Goal: Task Accomplishment & Management: Manage account settings

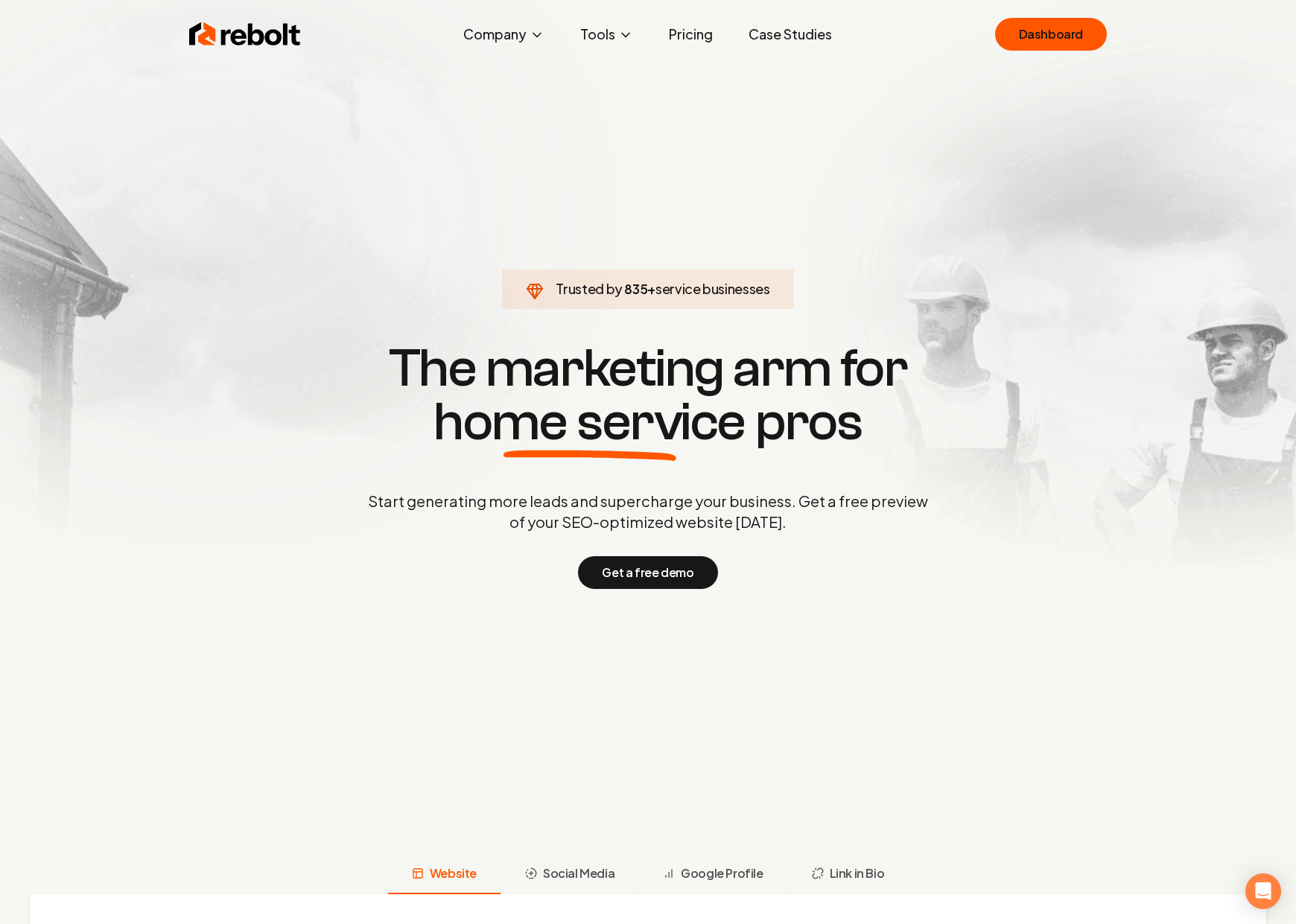
click at [664, 33] on link "Pricing" at bounding box center [690, 34] width 67 height 30
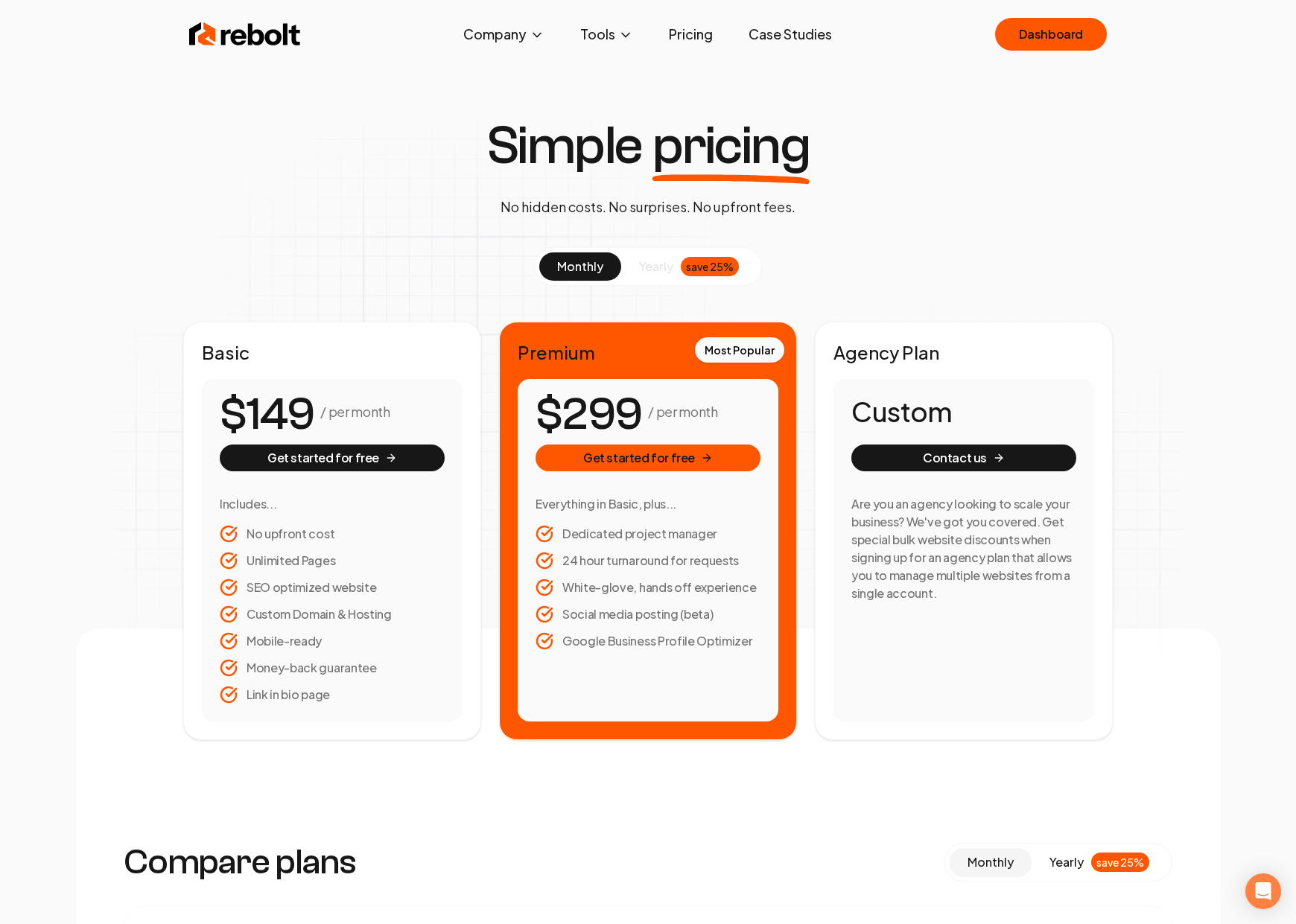
click at [299, 558] on li "Unlimited Pages" at bounding box center [332, 560] width 225 height 18
click at [287, 582] on li "SEO optimized website" at bounding box center [332, 587] width 225 height 18
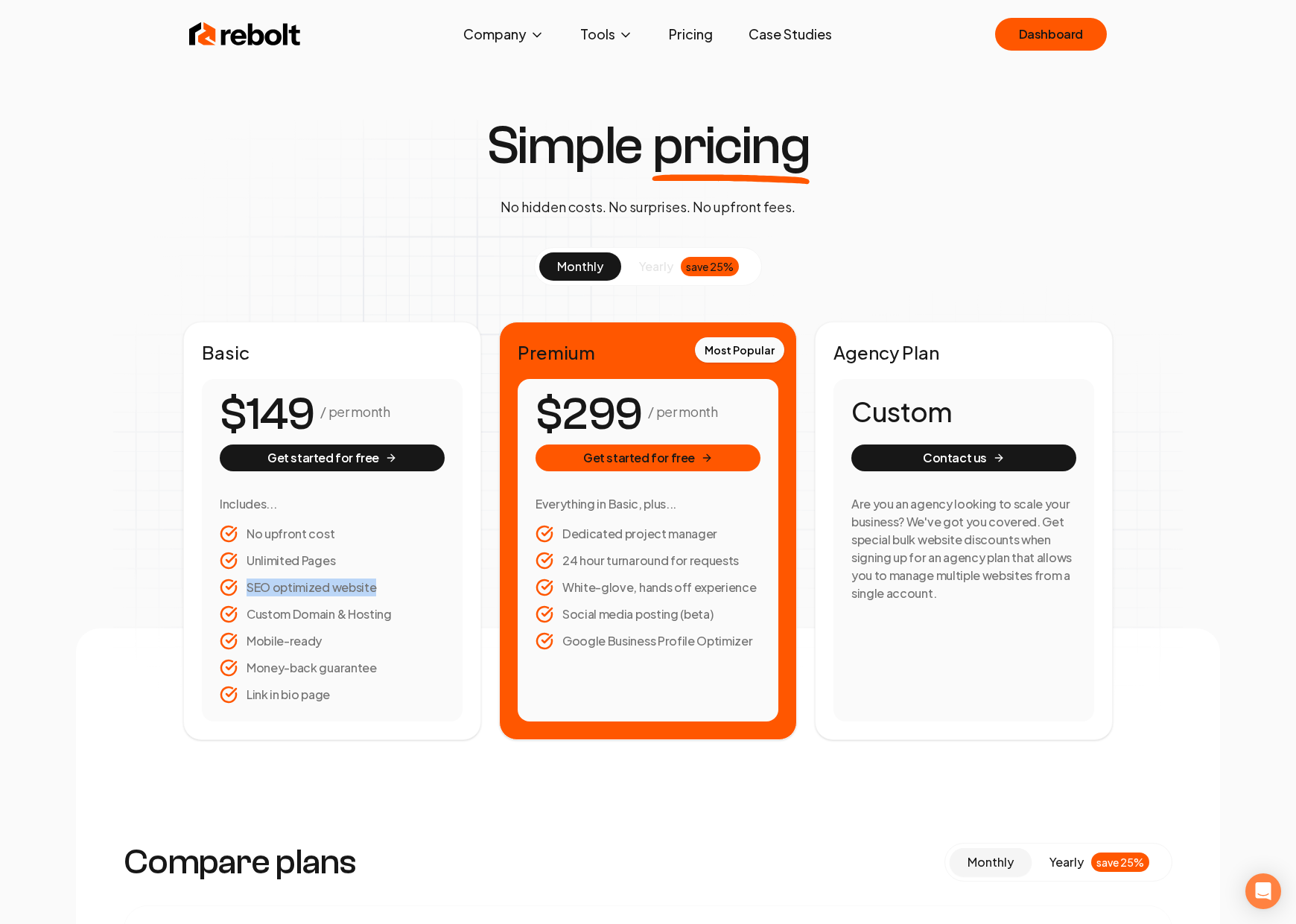
click at [287, 582] on li "SEO optimized website" at bounding box center [332, 587] width 225 height 18
click at [356, 592] on li "SEO optimized website" at bounding box center [332, 587] width 225 height 18
click at [373, 592] on li "SEO optimized website" at bounding box center [332, 587] width 225 height 18
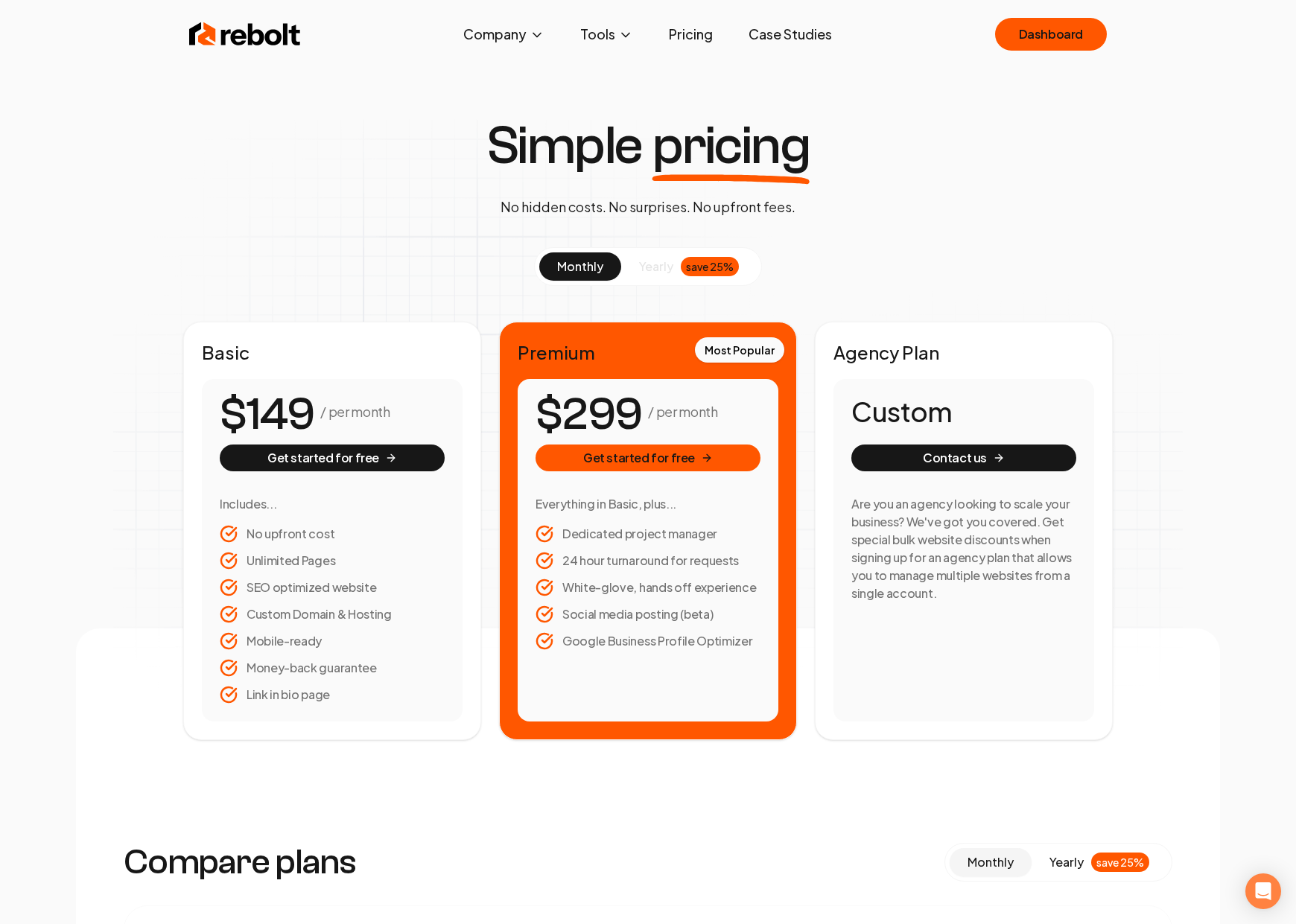
click at [373, 592] on li "SEO optimized website" at bounding box center [332, 587] width 225 height 18
click at [384, 592] on li "SEO optimized website" at bounding box center [332, 587] width 225 height 18
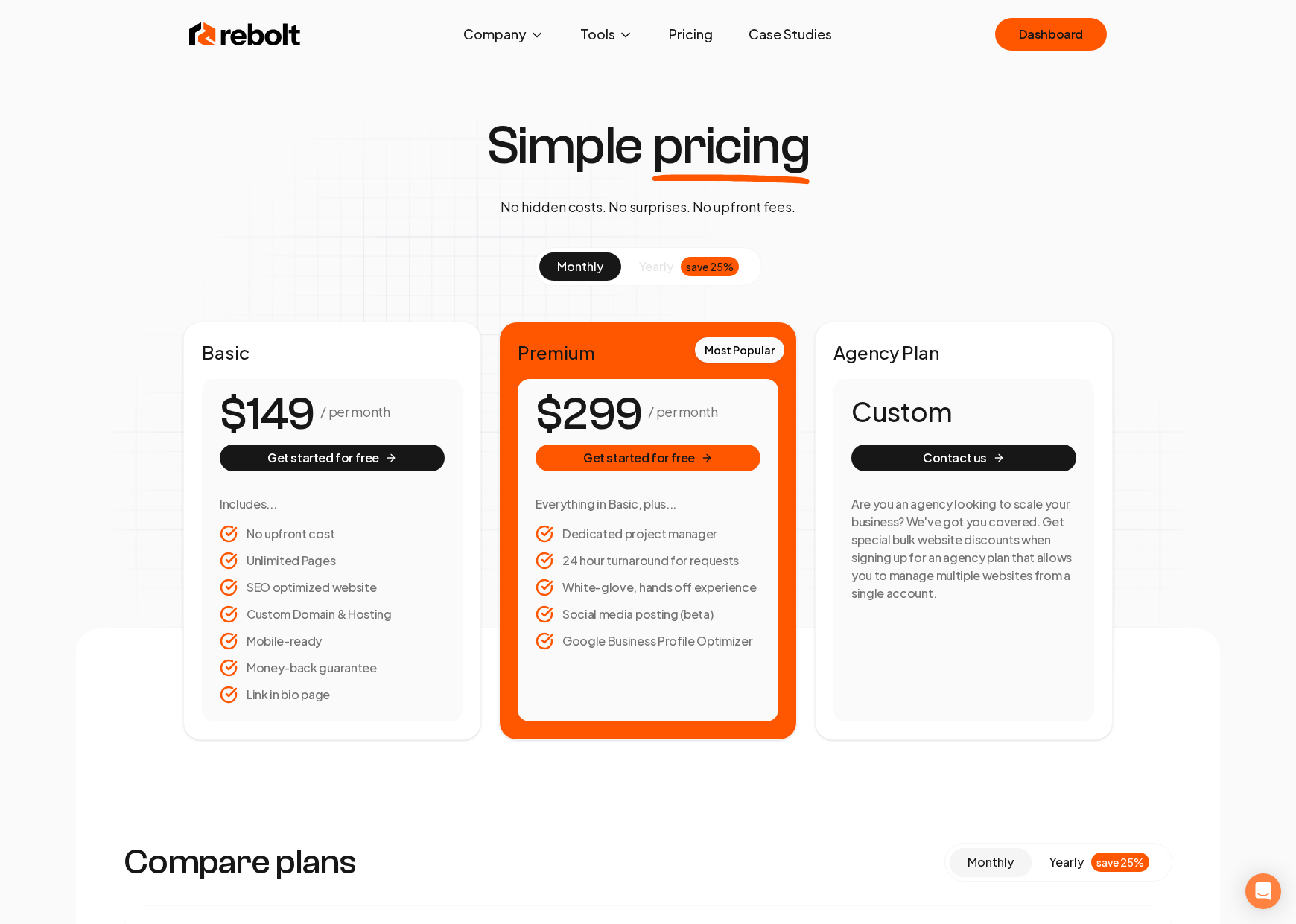
click at [387, 592] on li "SEO optimized website" at bounding box center [332, 587] width 225 height 18
click at [376, 594] on li "SEO optimized website" at bounding box center [332, 587] width 225 height 18
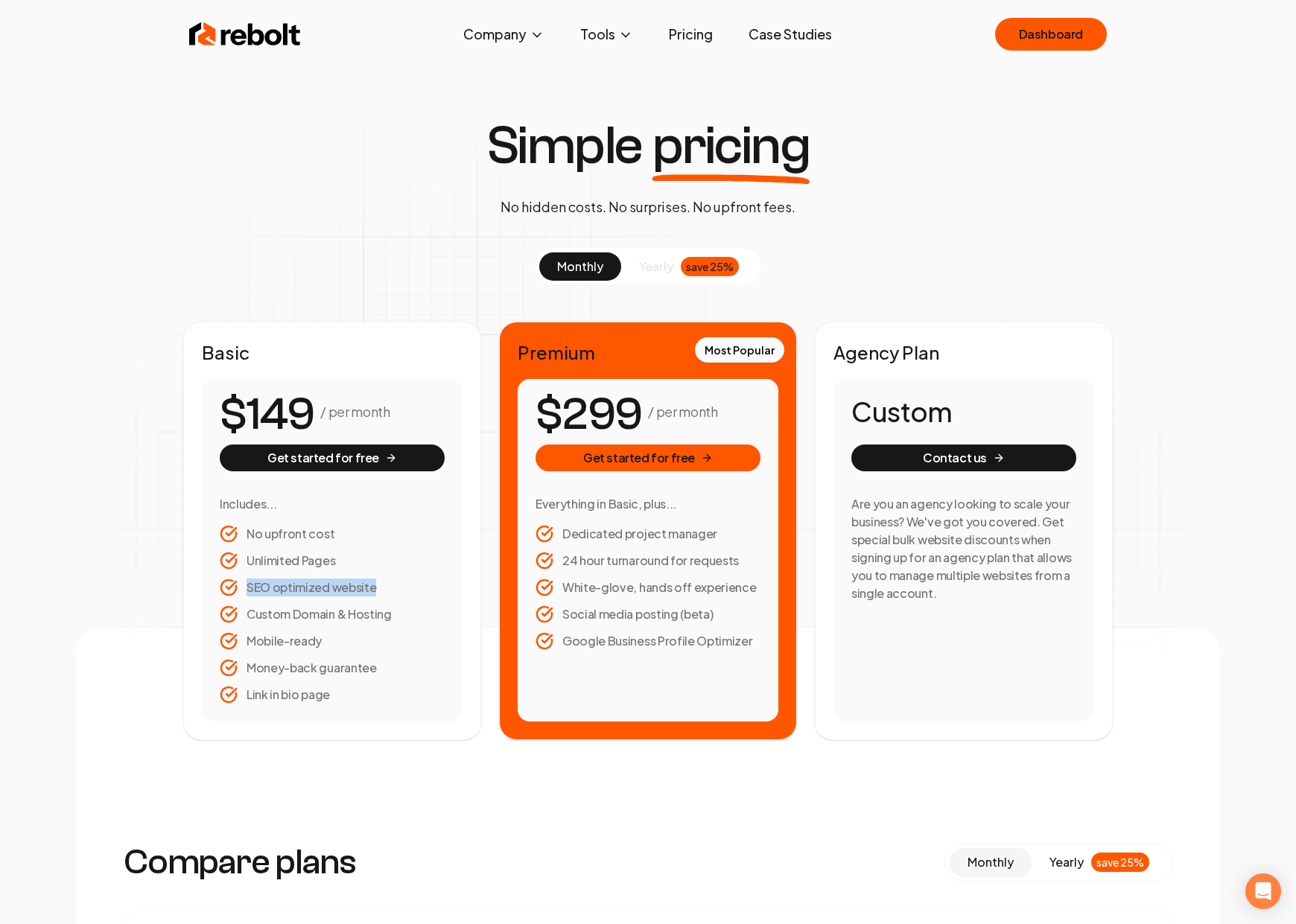
click at [376, 594] on li "SEO optimized website" at bounding box center [332, 587] width 225 height 18
click at [380, 591] on li "SEO optimized website" at bounding box center [332, 587] width 225 height 18
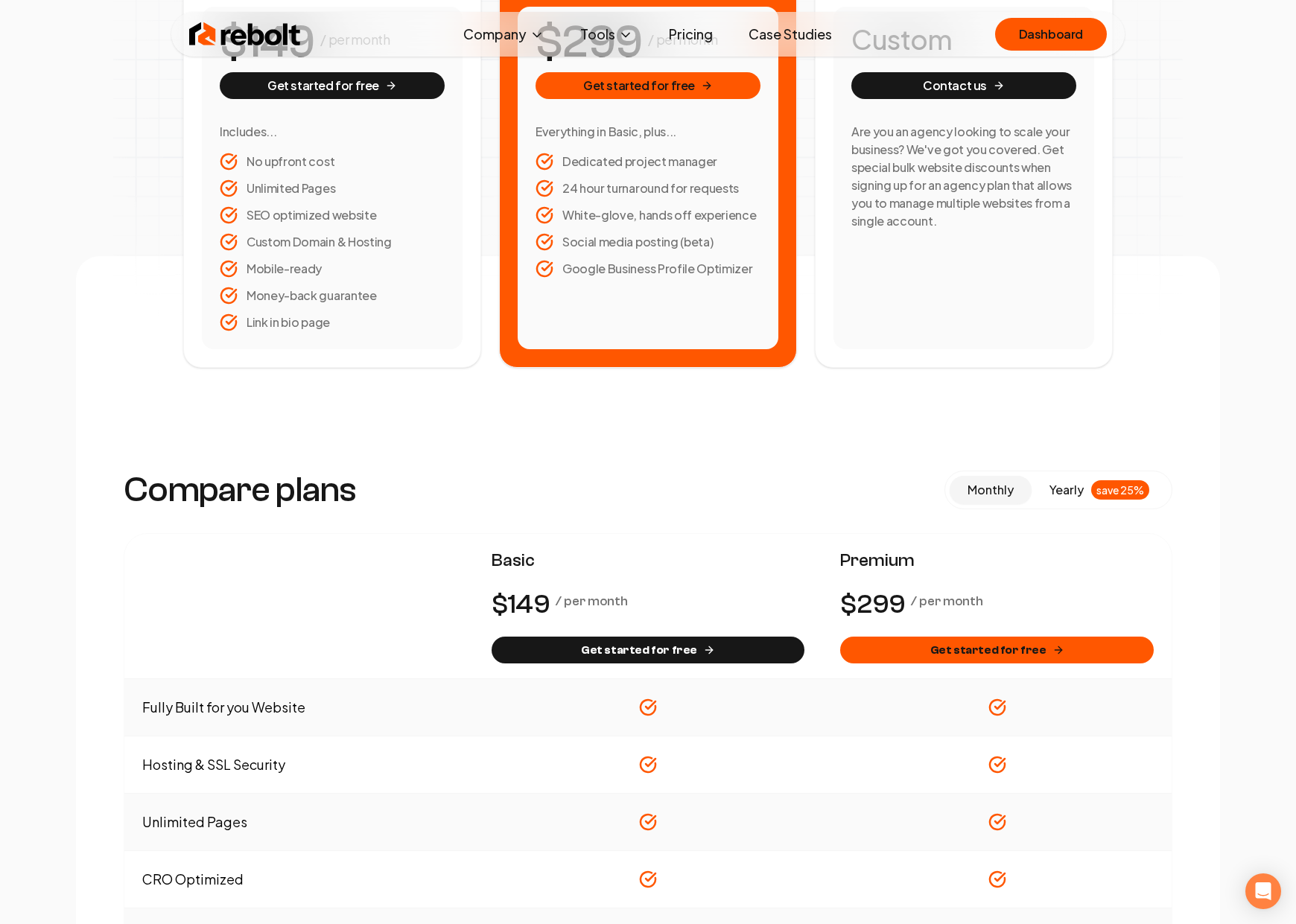
scroll to position [727, 0]
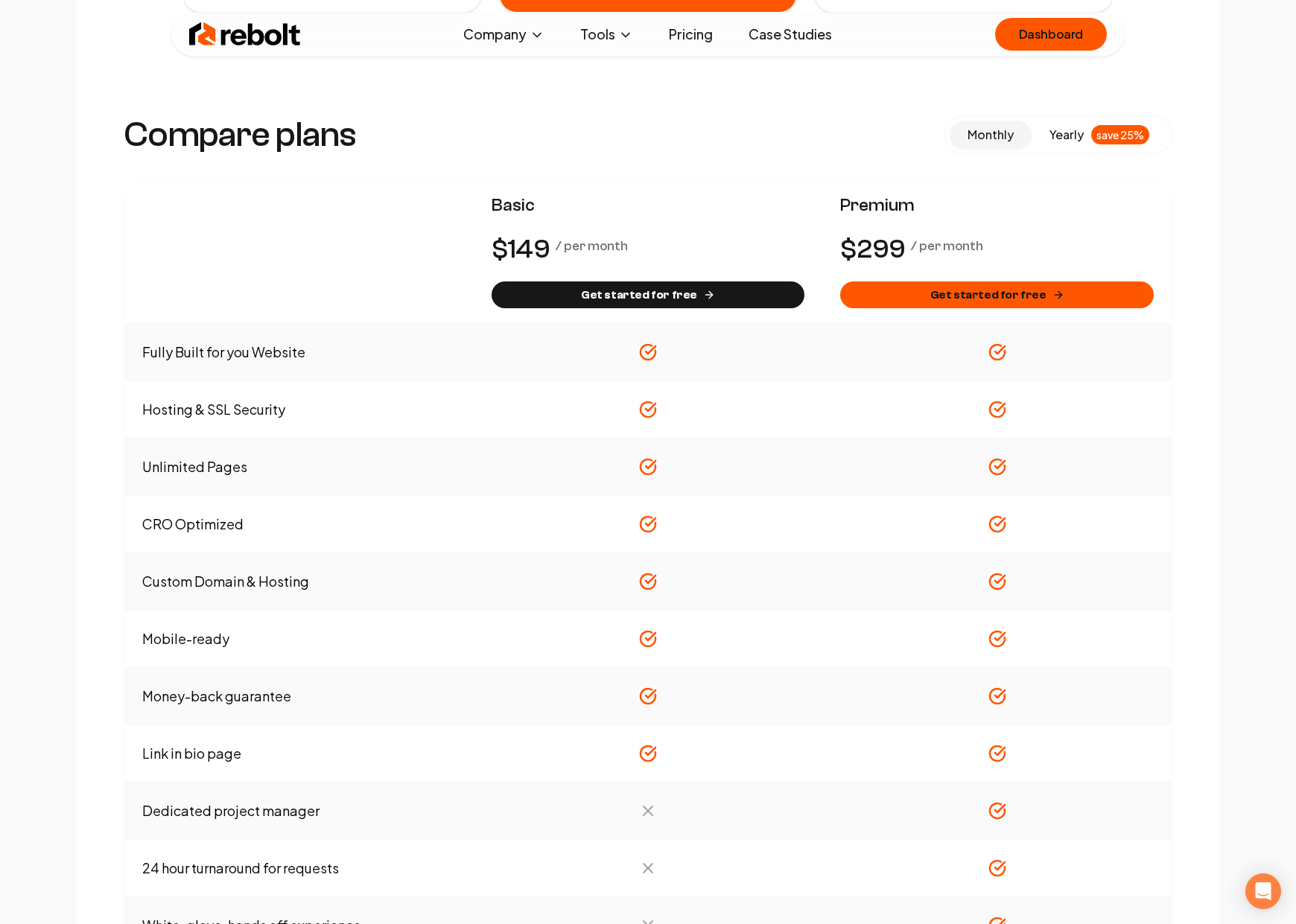
click at [216, 349] on td "Fully Built for you Website" at bounding box center [299, 353] width 349 height 57
click at [234, 353] on td "Fully Built for you Website" at bounding box center [299, 353] width 349 height 57
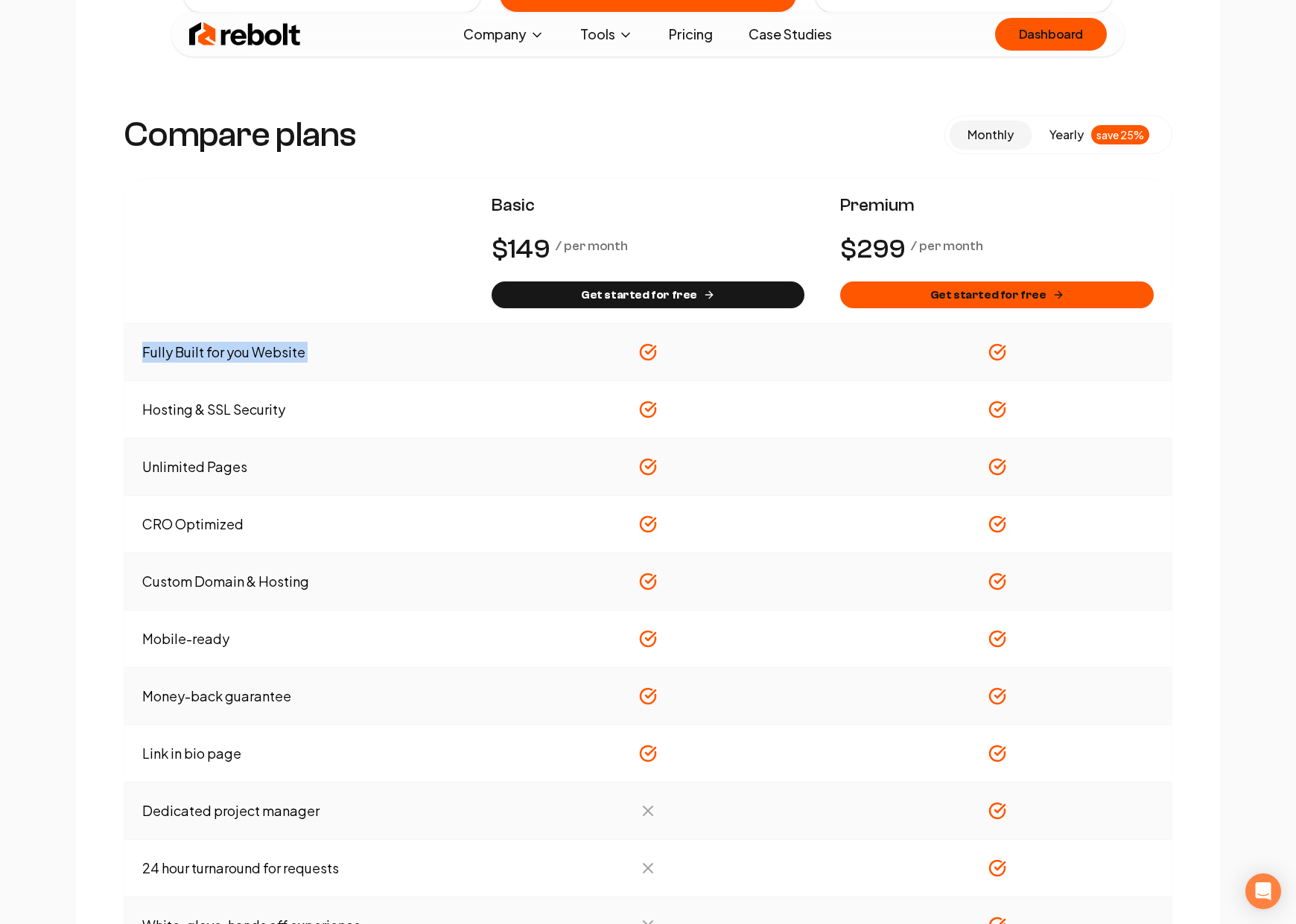
click at [234, 353] on td "Fully Built for you Website" at bounding box center [299, 353] width 349 height 57
click at [255, 352] on td "Fully Built for you Website" at bounding box center [299, 353] width 349 height 57
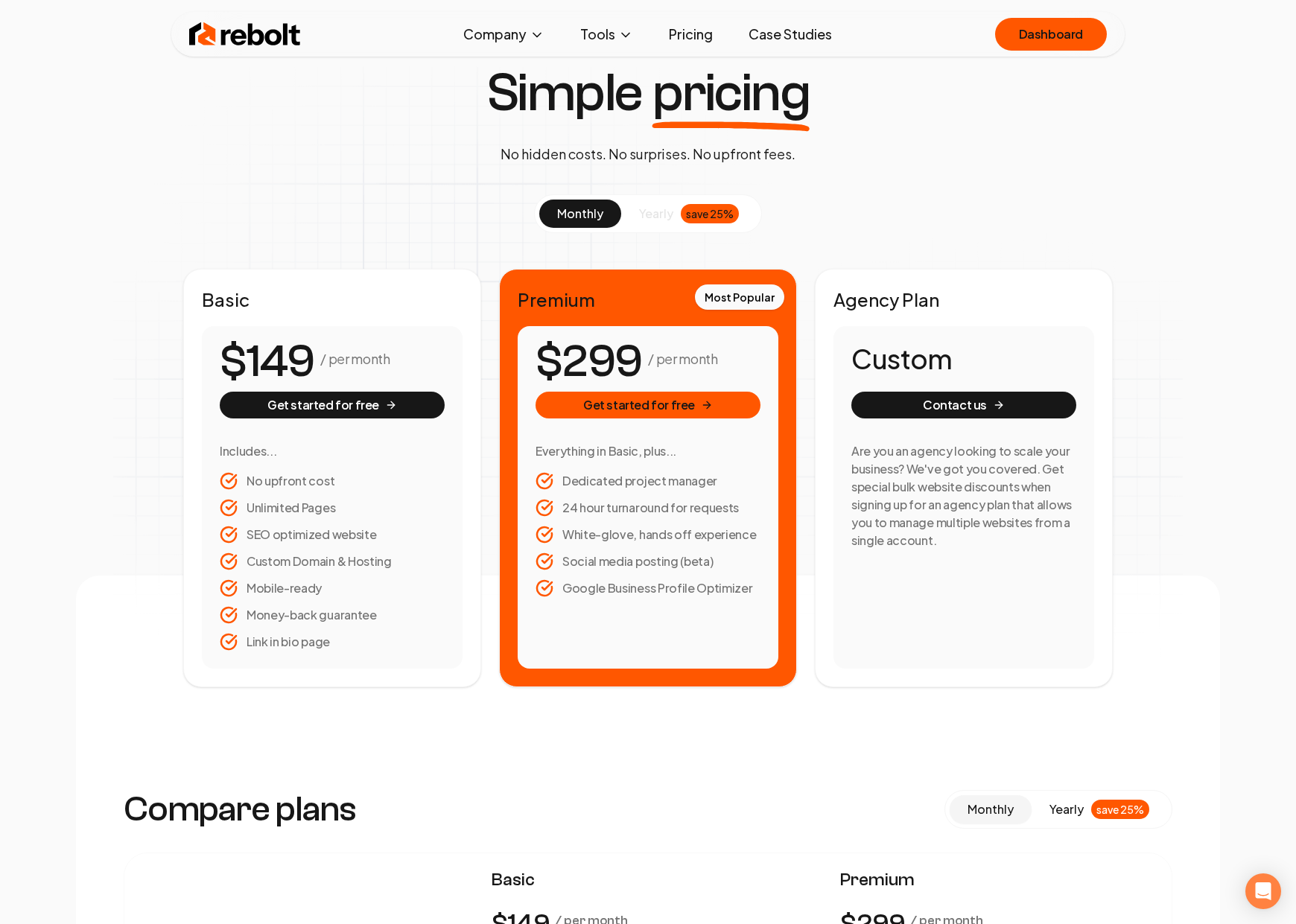
scroll to position [0, 0]
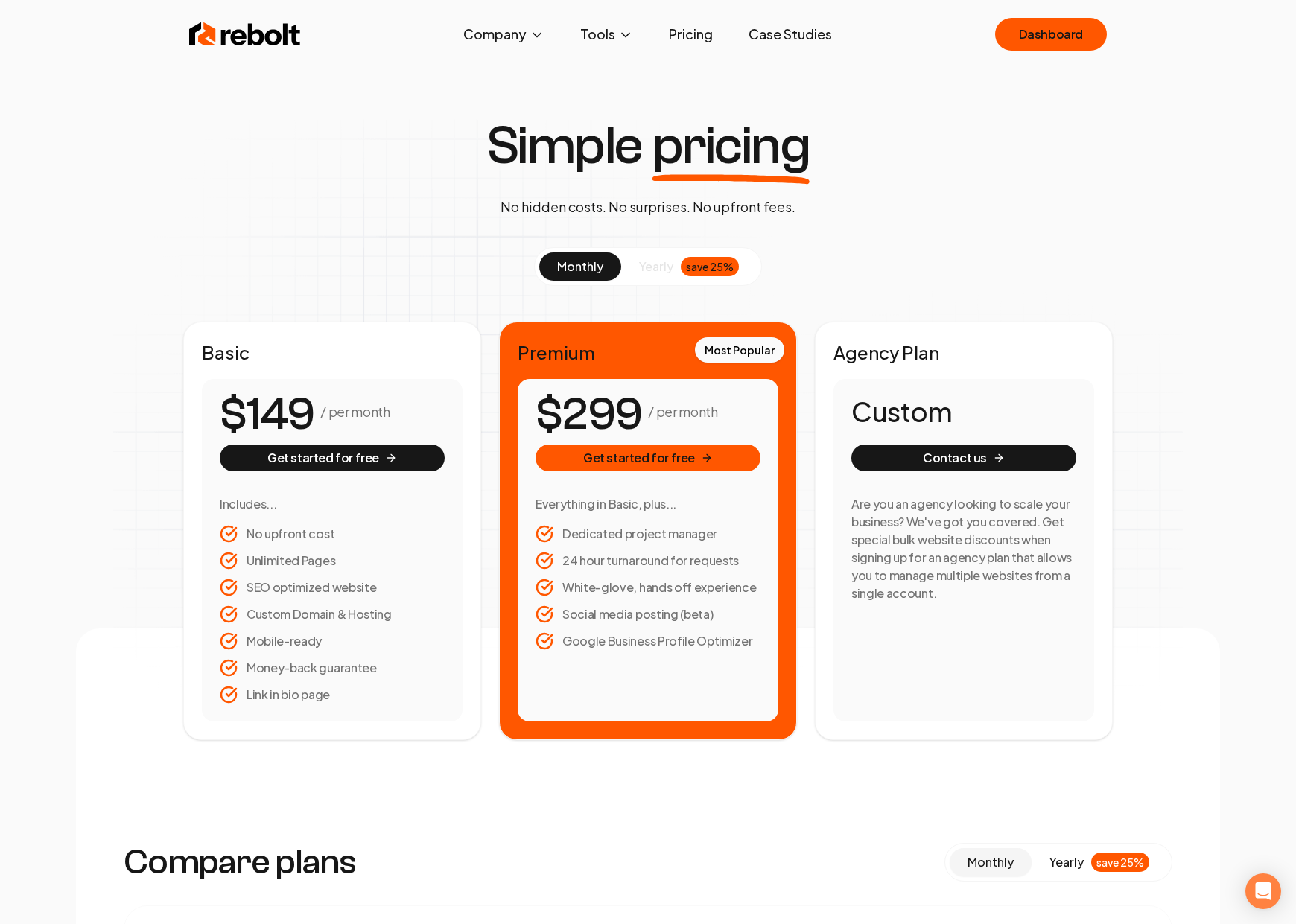
click at [257, 37] on img at bounding box center [245, 34] width 112 height 30
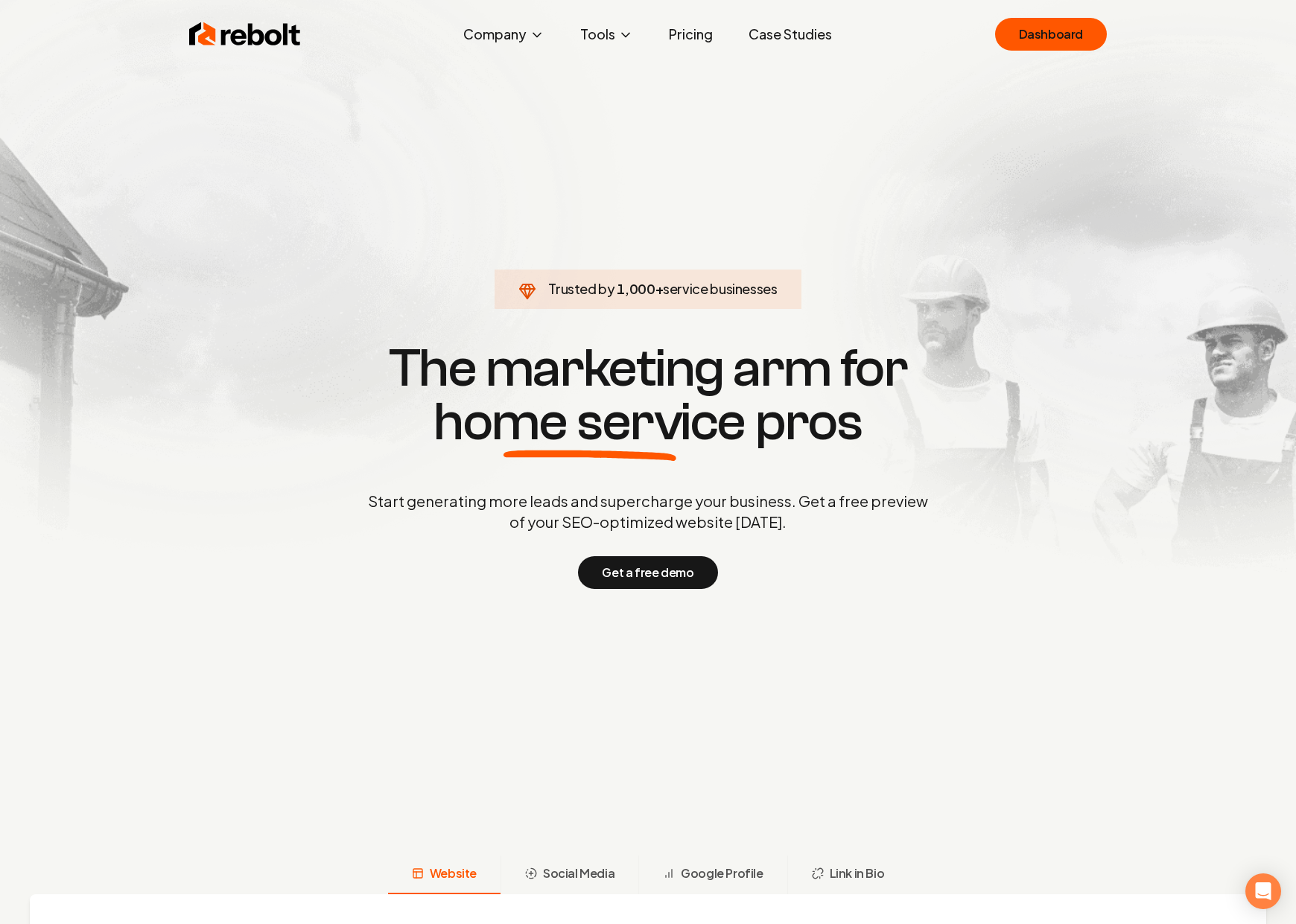
click at [701, 32] on link "Pricing" at bounding box center [690, 34] width 67 height 30
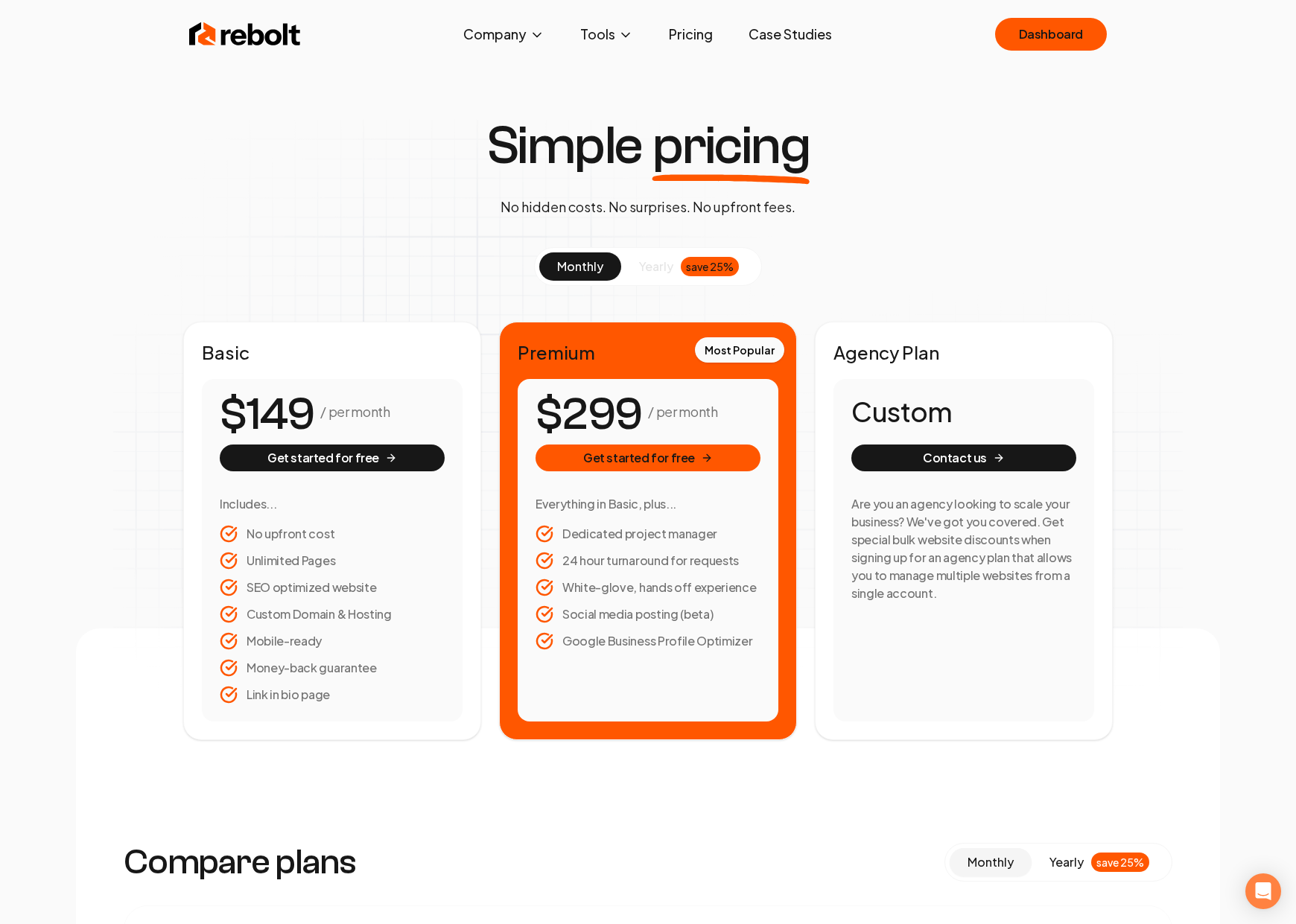
click at [660, 258] on span "yearly" at bounding box center [655, 266] width 34 height 18
click at [594, 267] on span "monthly" at bounding box center [581, 266] width 46 height 16
click at [661, 260] on span "yearly" at bounding box center [655, 266] width 34 height 18
click at [600, 262] on span "monthly" at bounding box center [581, 266] width 46 height 16
click at [745, 219] on div "Simple pricing No hidden costs. No surprises. No upfront fees. monthly yearly s…" at bounding box center [647, 429] width 1144 height 621
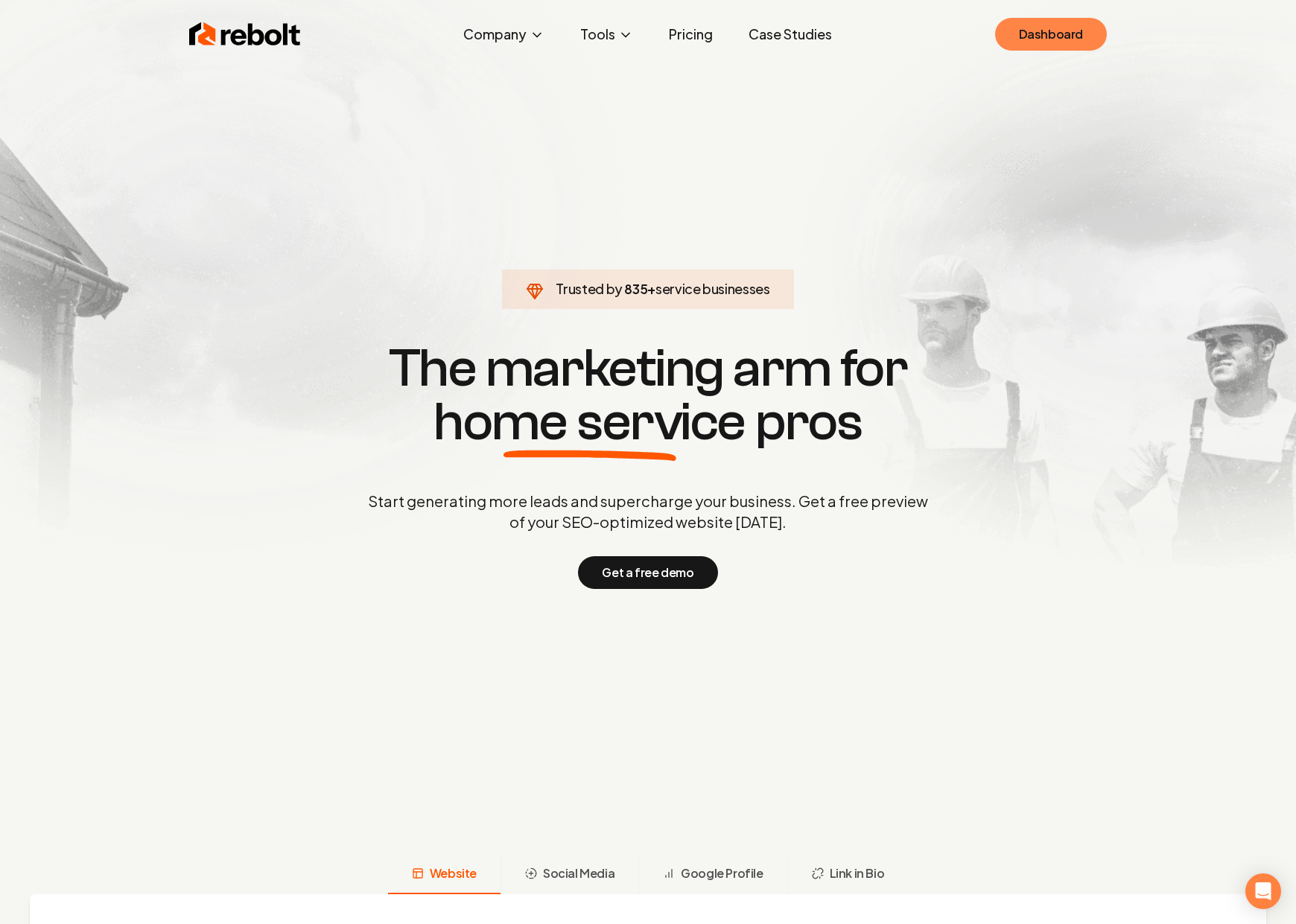
click at [1035, 28] on link "Dashboard" at bounding box center [1050, 34] width 112 height 33
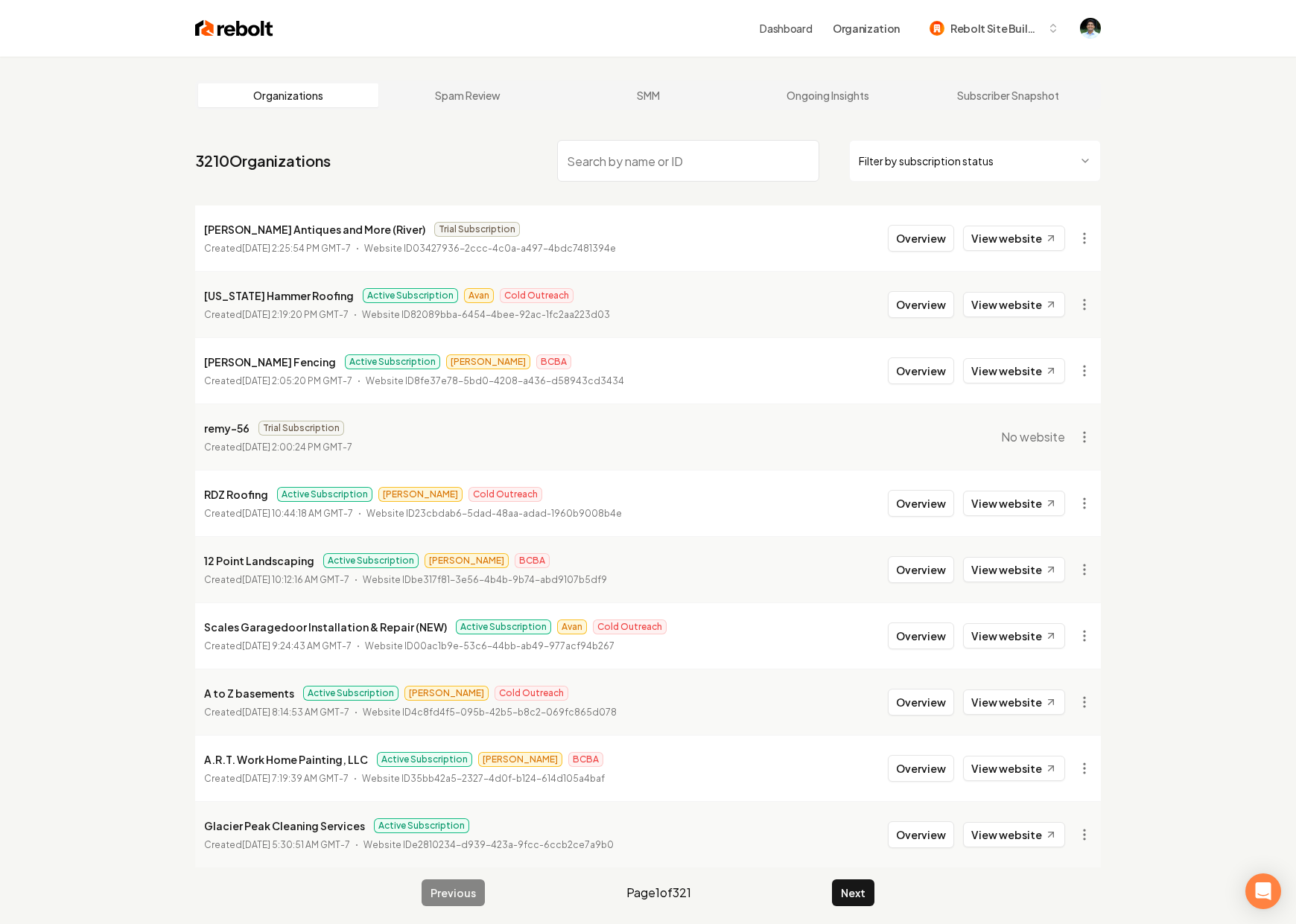
click at [685, 159] on input "search" at bounding box center [689, 161] width 262 height 42
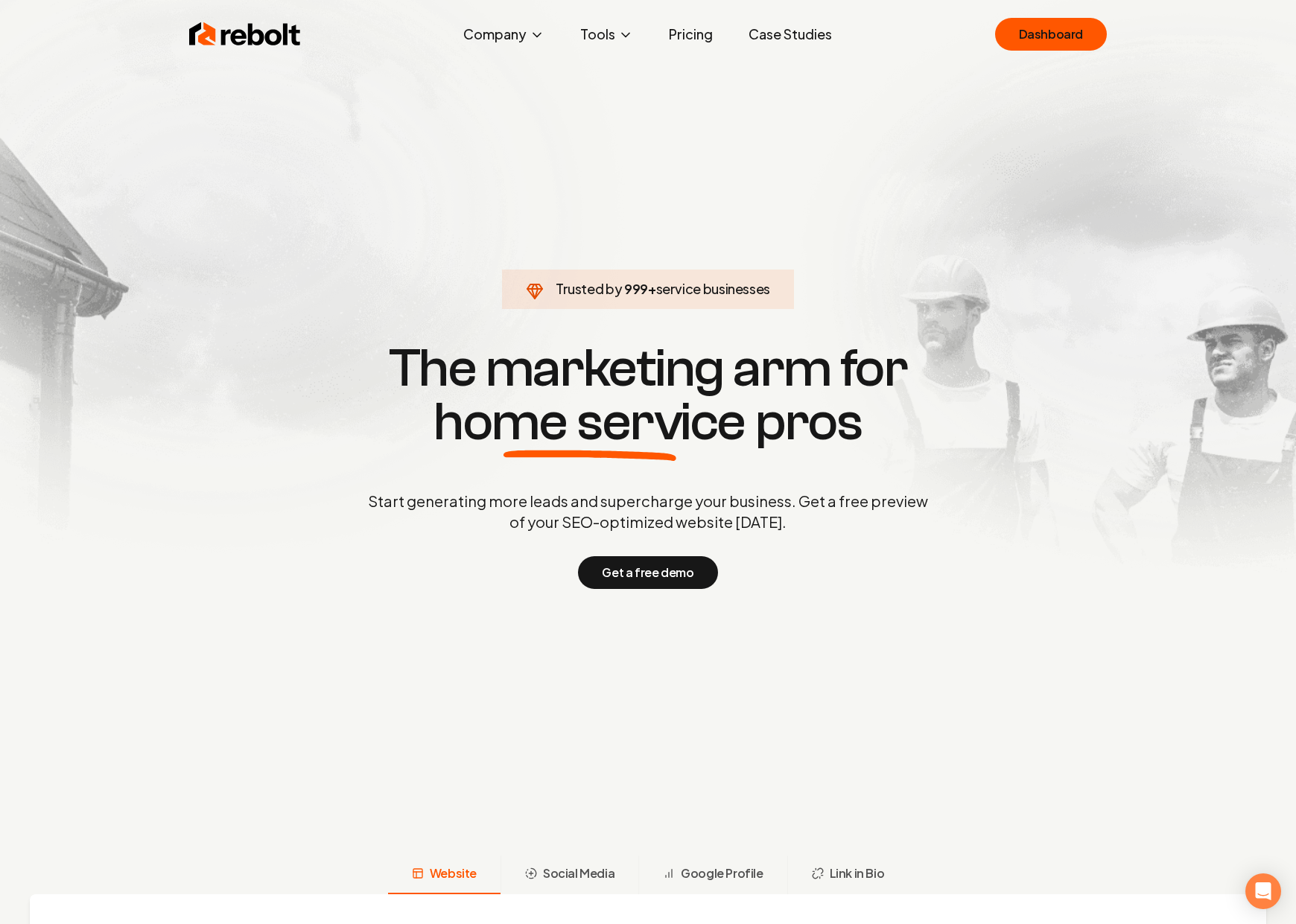
click at [1110, 35] on div "Rebolt Company About Blog Jobs Tools Google Review QR Code Generator Google Bus…" at bounding box center [648, 34] width 954 height 44
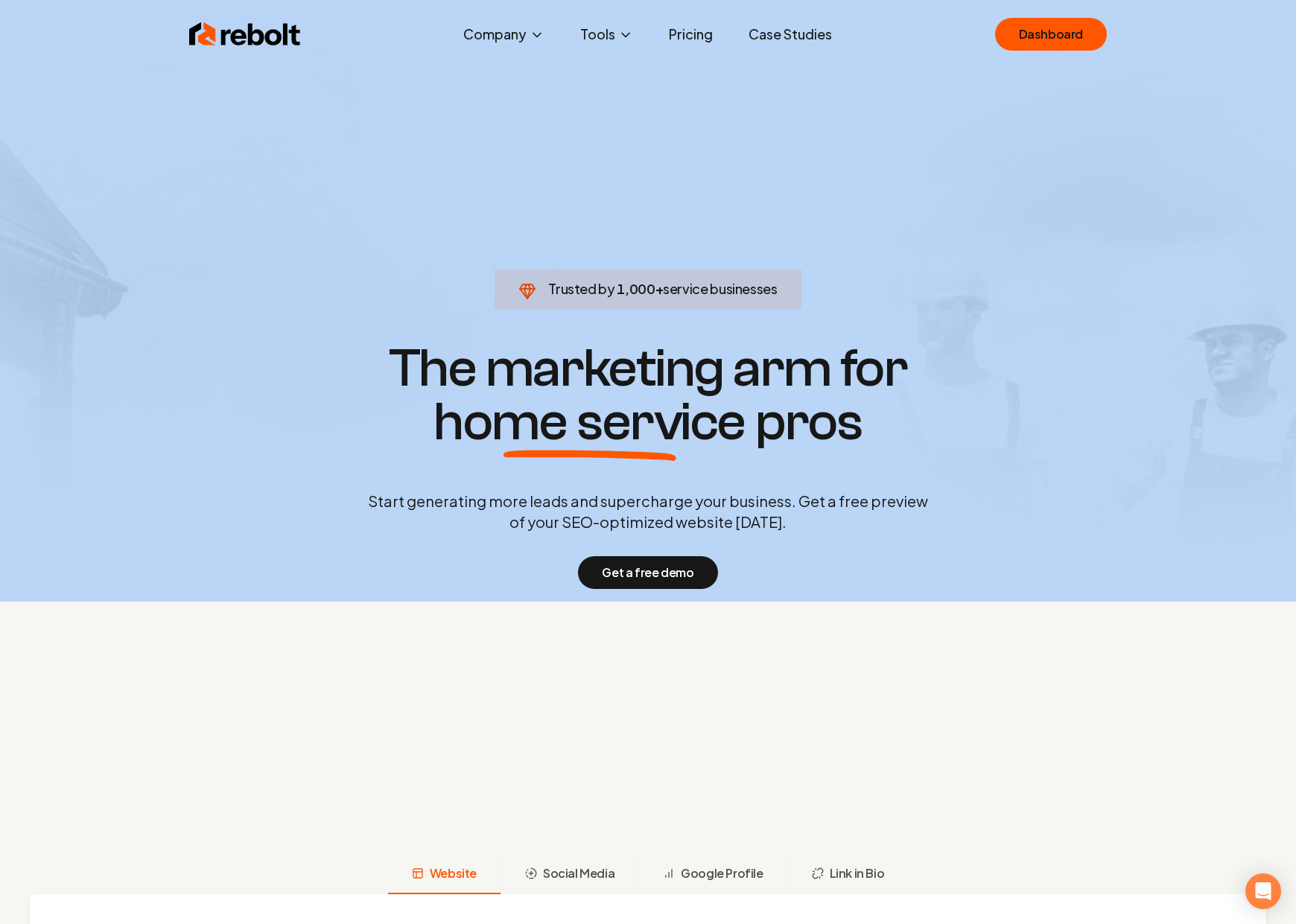
click at [1110, 35] on div "Rebolt Company About Blog Jobs Tools Google Review QR Code Generator Google Bus…" at bounding box center [648, 34] width 954 height 44
click at [1060, 32] on link "Dashboard" at bounding box center [1050, 34] width 112 height 33
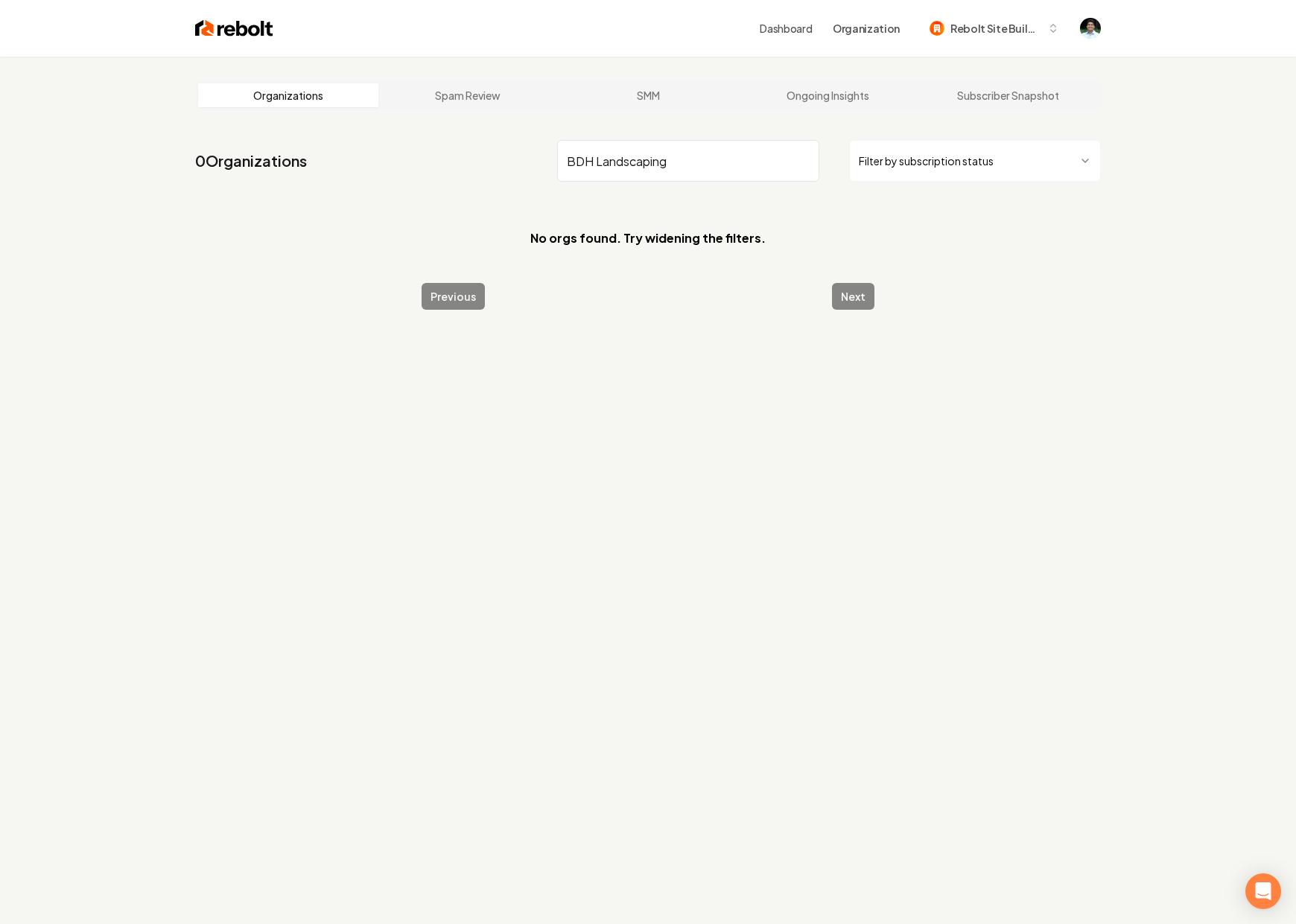
click at [569, 164] on input "BDH Landscaping" at bounding box center [689, 161] width 262 height 42
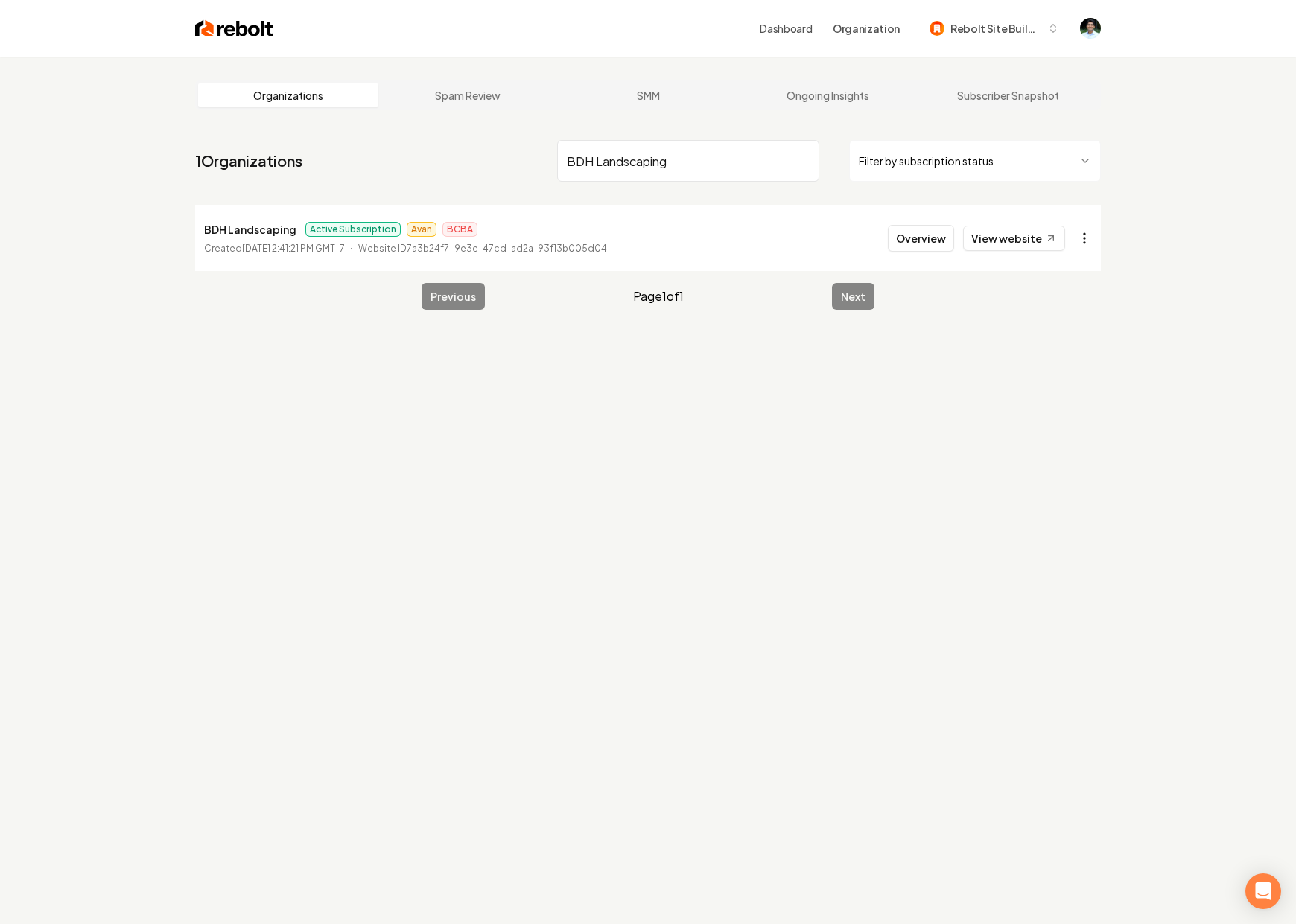
click at [1090, 237] on html "Dashboard Organization Rebolt Site Builder Organizations Spam Review SMM Ongoin…" at bounding box center [648, 462] width 1296 height 924
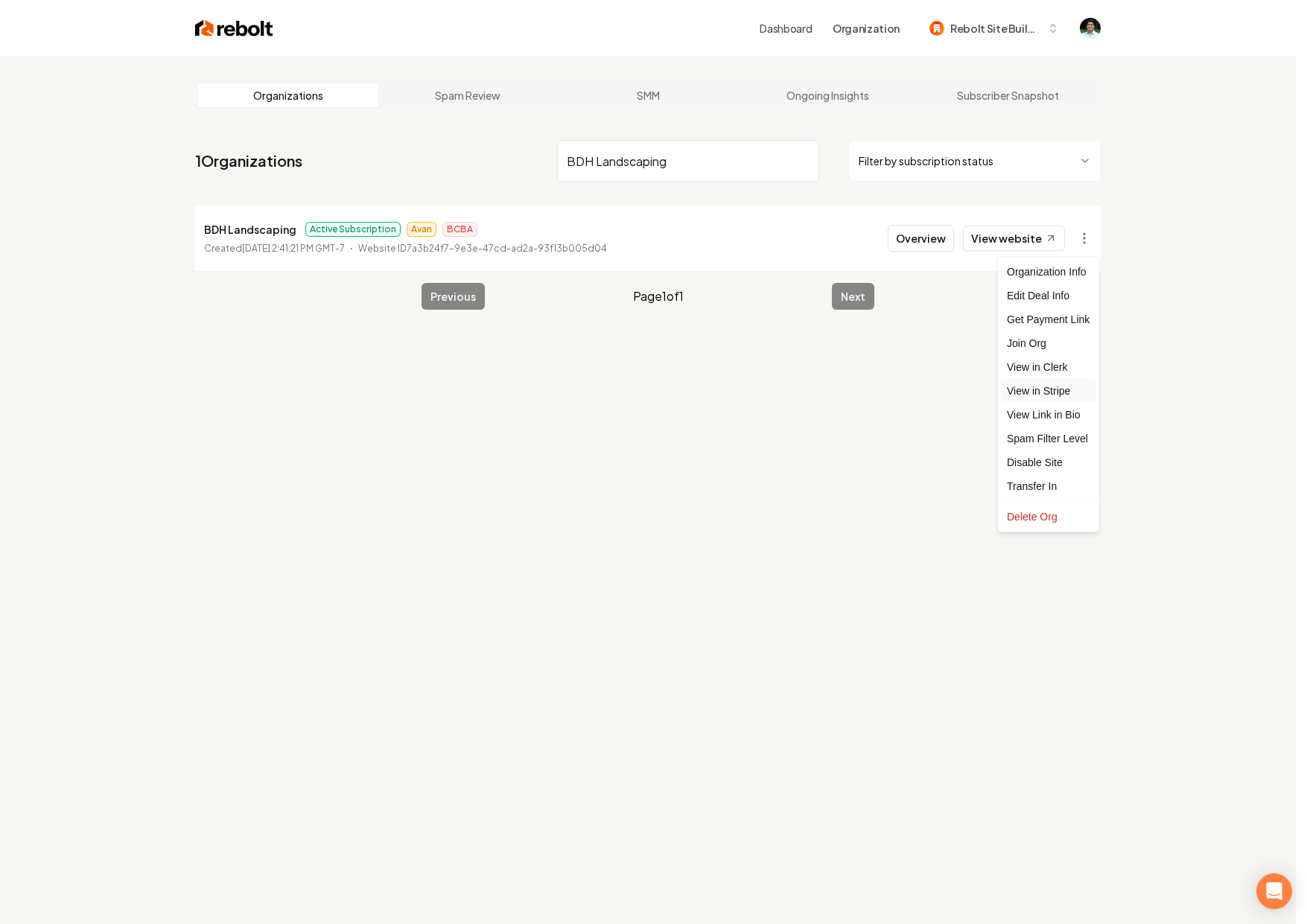
click at [1048, 395] on link "View in Stripe" at bounding box center [1049, 391] width 94 height 24
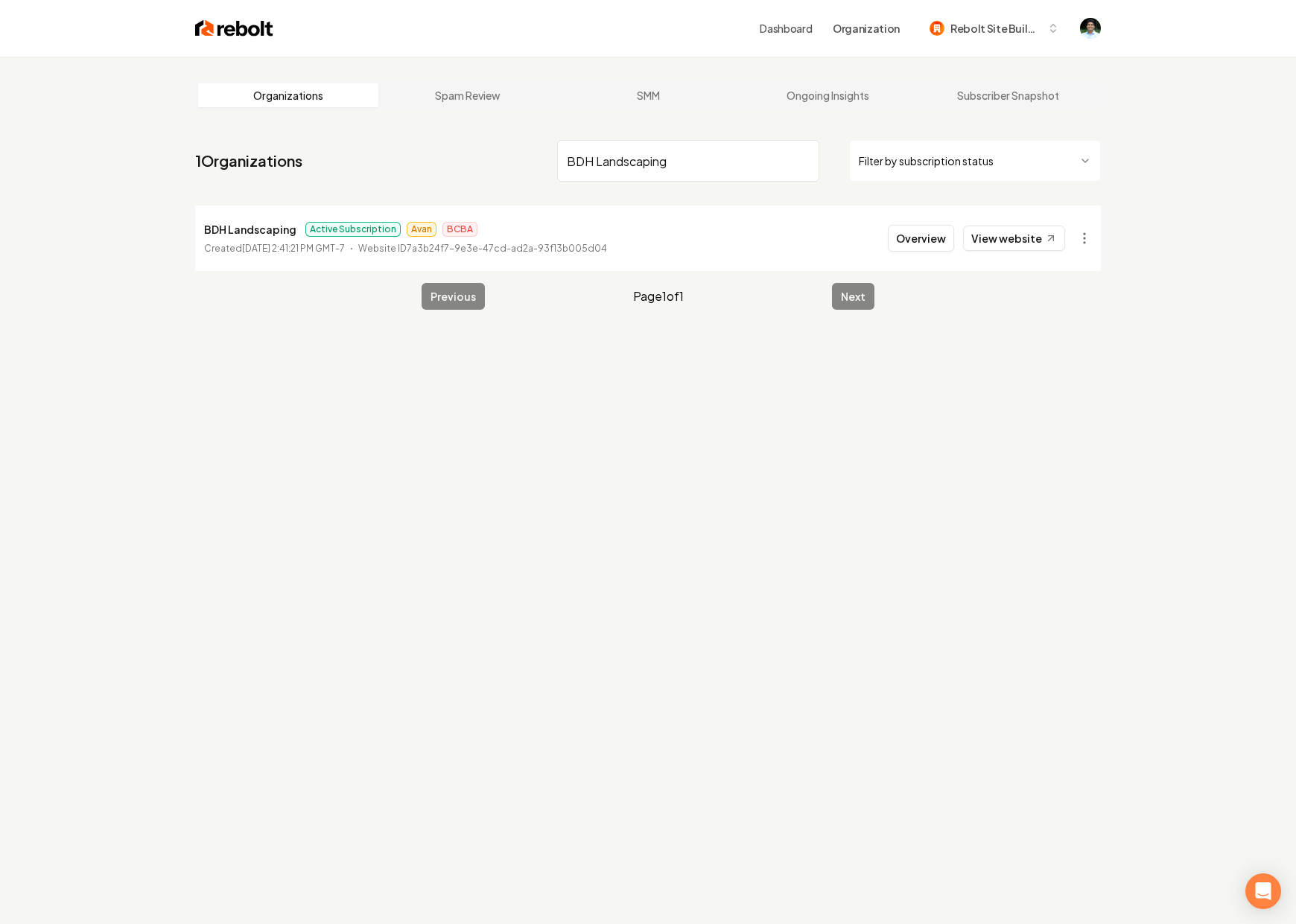
click at [637, 150] on input "BDH Landscaping" at bounding box center [689, 161] width 262 height 42
paste input "Ch lawn care LLC"
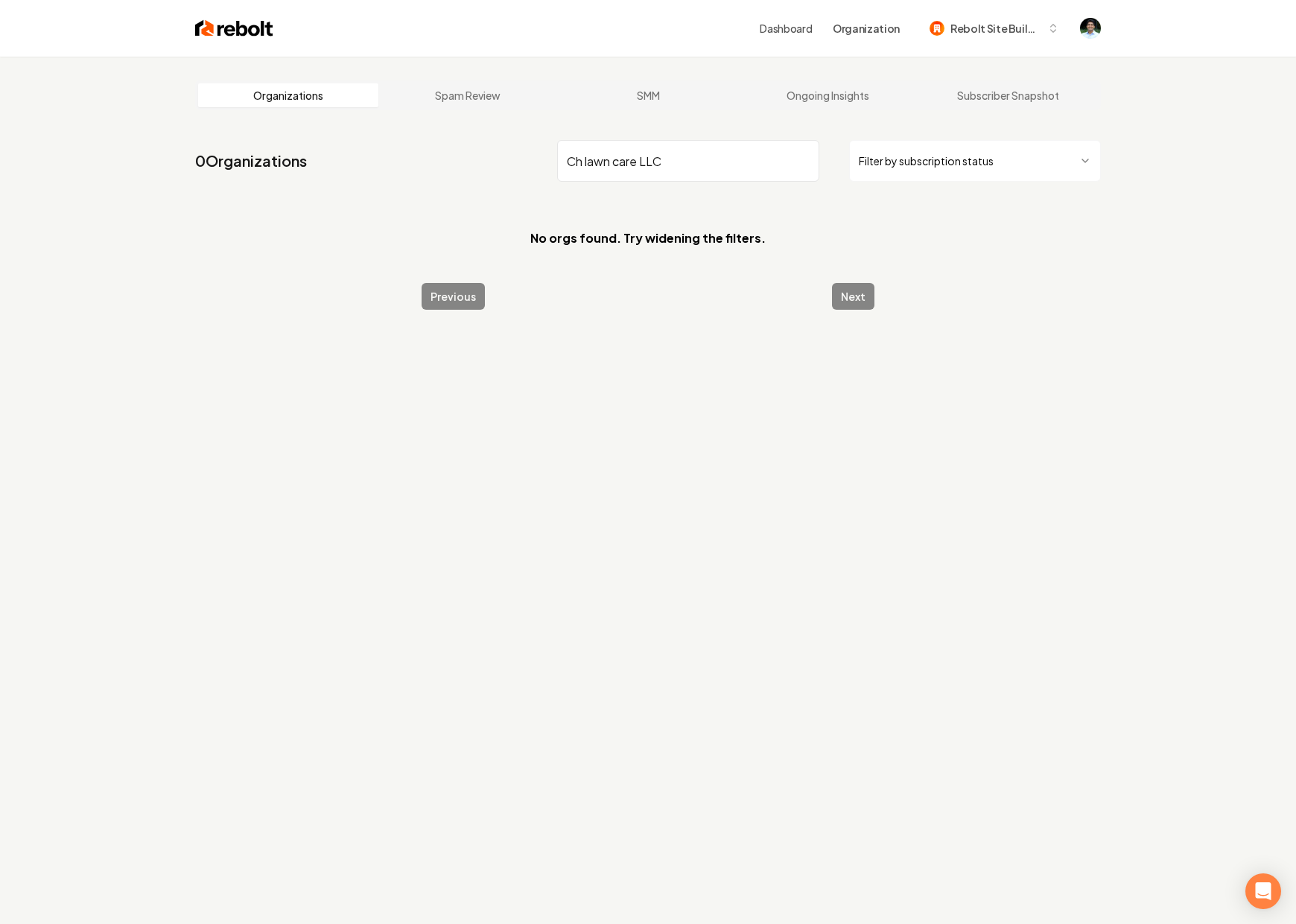
click at [567, 167] on input "Ch lawn care LLC" at bounding box center [689, 161] width 262 height 42
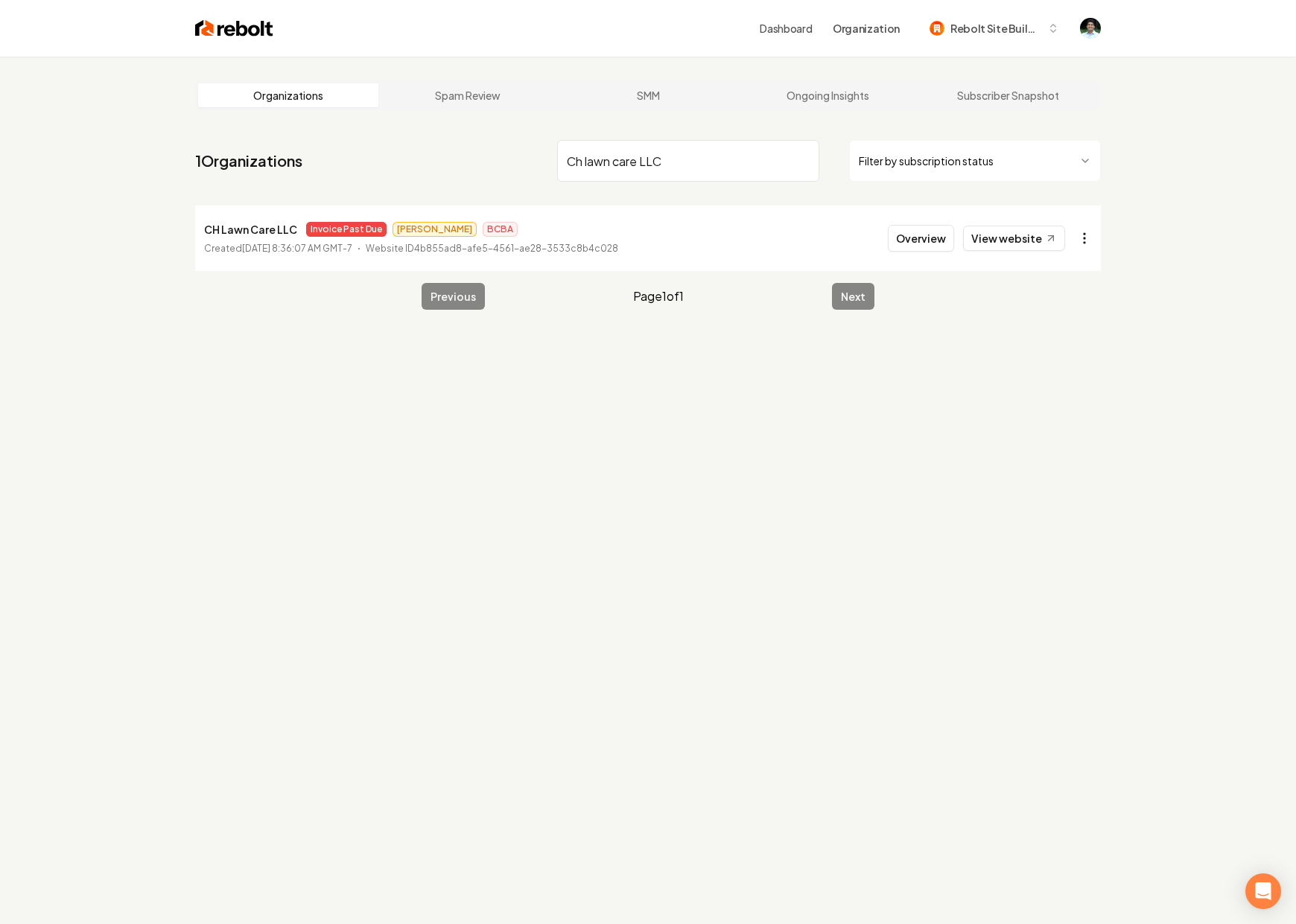
click at [1077, 237] on html "Dashboard Organization Rebolt Site Builder Organizations Spam Review SMM Ongoin…" at bounding box center [648, 462] width 1296 height 924
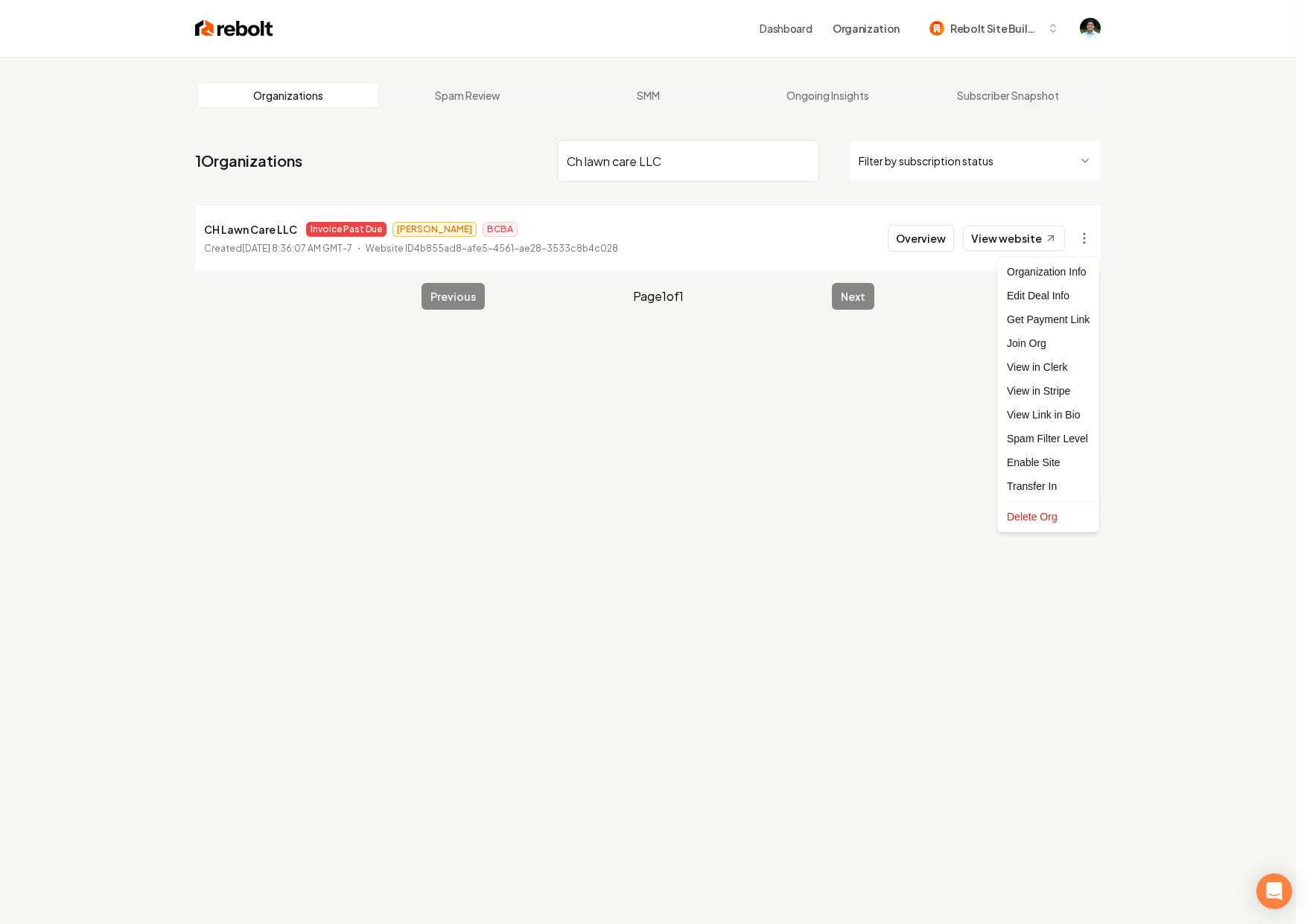
click at [639, 151] on html "Dashboard Organization Rebolt Site Builder Organizations Spam Review SMM Ongoin…" at bounding box center [654, 462] width 1307 height 924
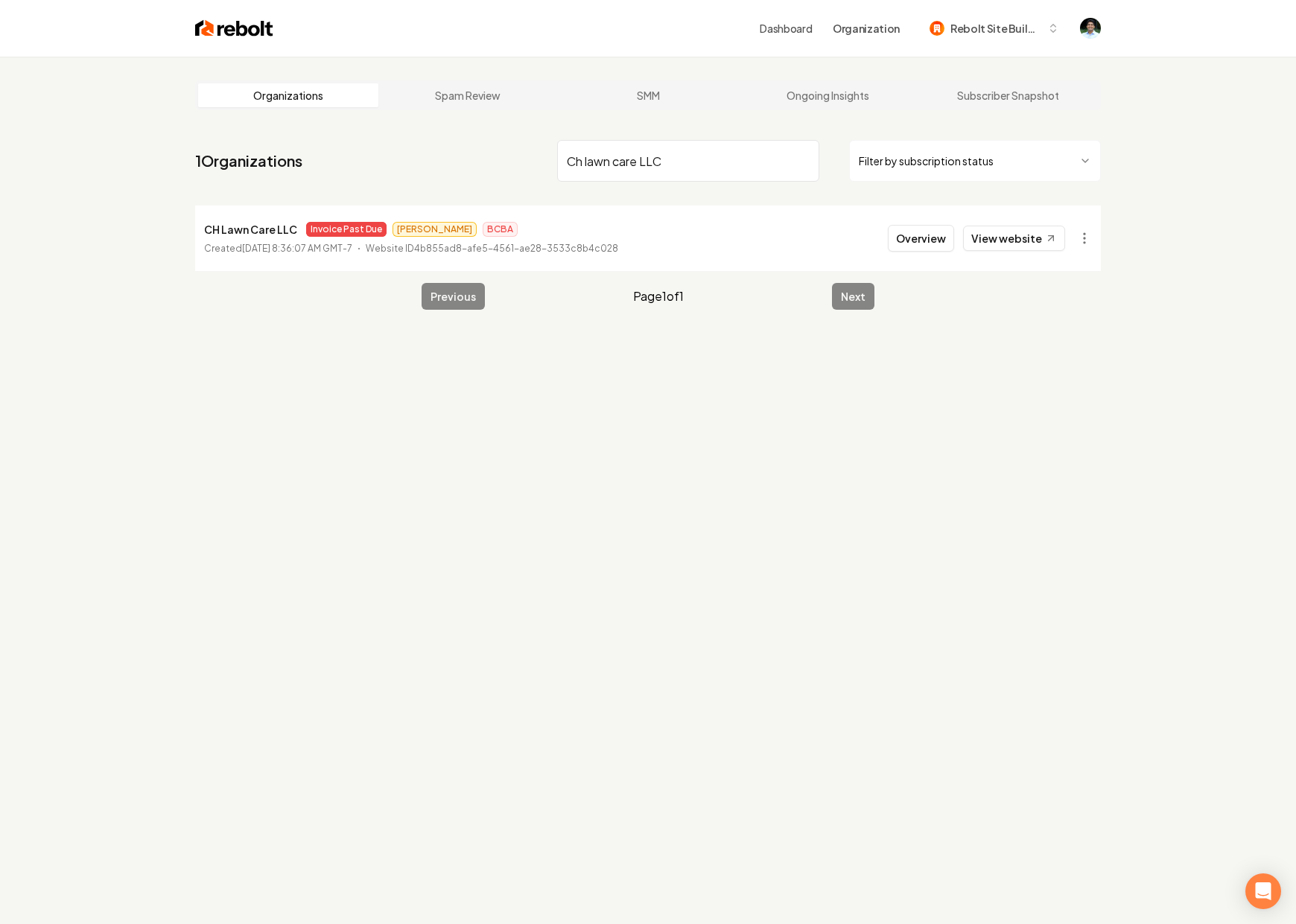
click at [639, 151] on input "Ch lawn care LLC" at bounding box center [689, 161] width 262 height 42
type input "TX Solar"
click at [803, 163] on input "TX Solar" at bounding box center [689, 161] width 262 height 42
